Goal: Information Seeking & Learning: Learn about a topic

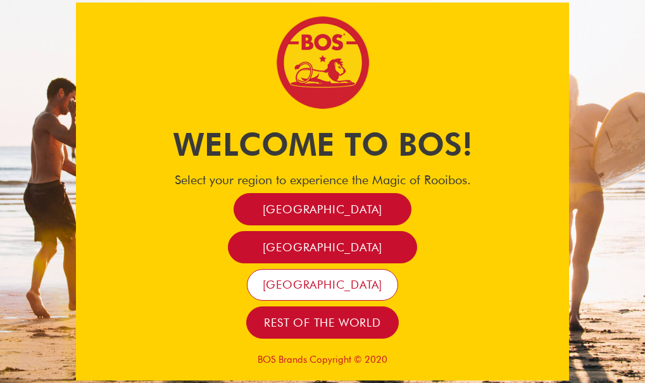
click at [315, 292] on span "[GEOGRAPHIC_DATA]" at bounding box center [323, 284] width 120 height 15
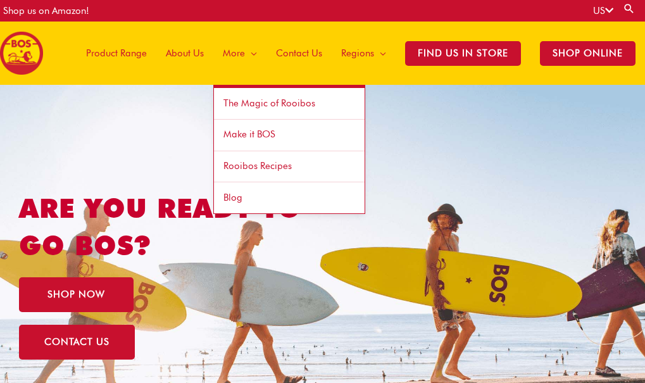
click at [268, 164] on span "Rooibos Recipes" at bounding box center [257, 165] width 68 height 11
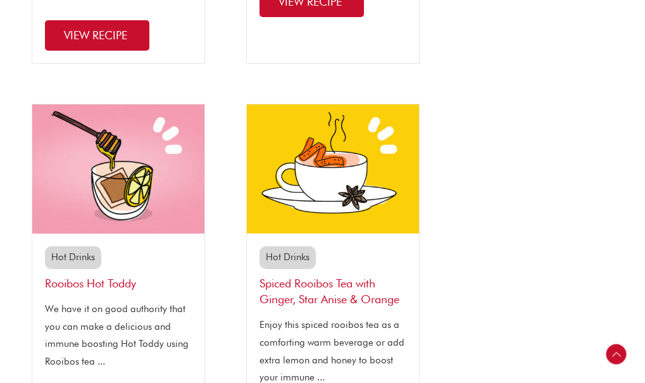
scroll to position [1012, 0]
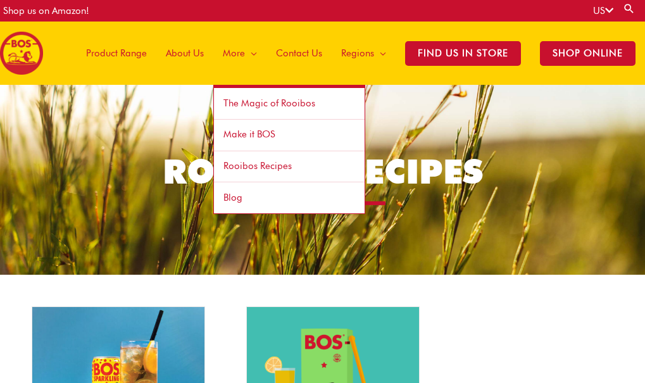
click at [231, 94] on link "The Magic of Rooibos" at bounding box center [289, 104] width 151 height 32
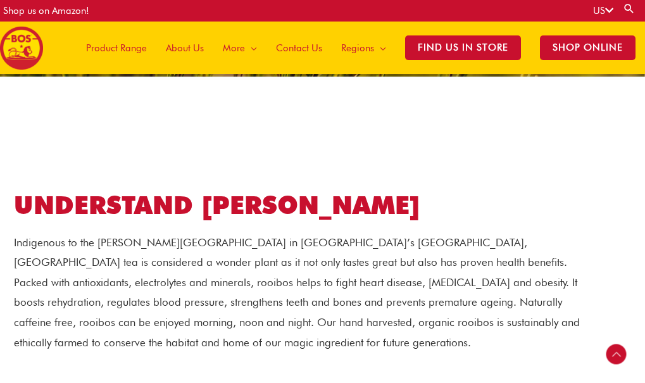
scroll to position [312, 0]
